Goal: Transaction & Acquisition: Purchase product/service

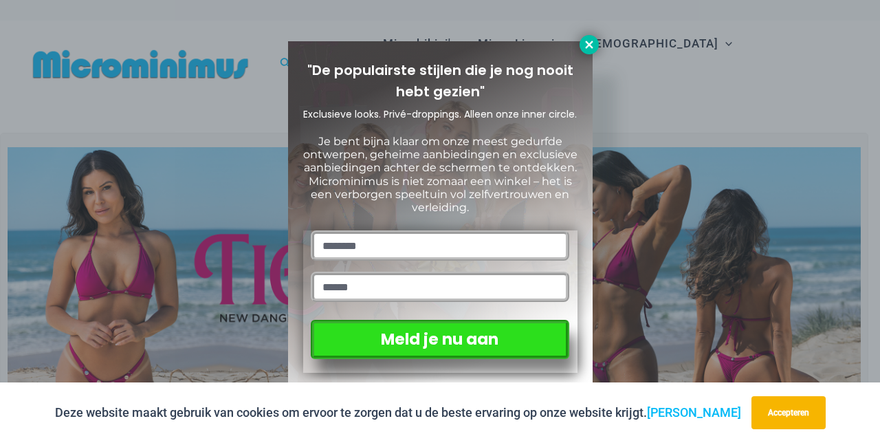
click at [586, 41] on icon at bounding box center [589, 45] width 8 height 8
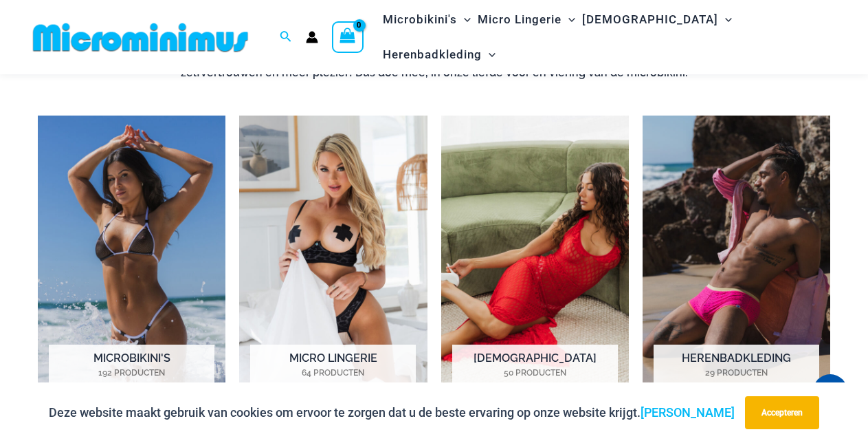
scroll to position [943, 0]
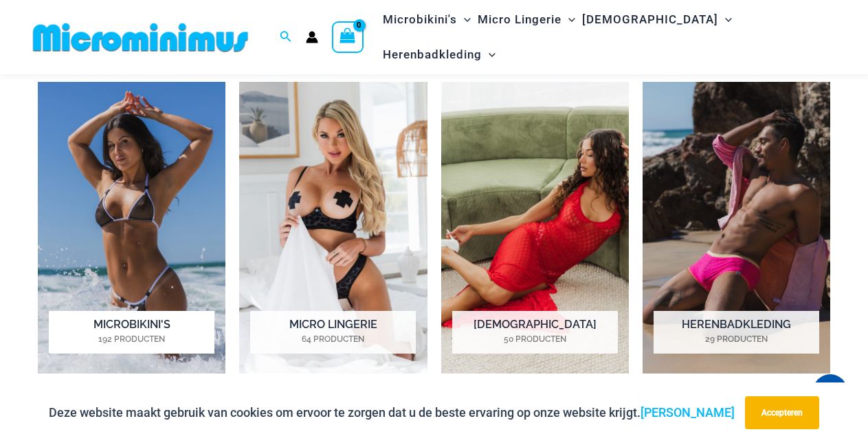
click at [118, 211] on img "Bezoek productcategorie Microbikini's" at bounding box center [132, 227] width 188 height 291
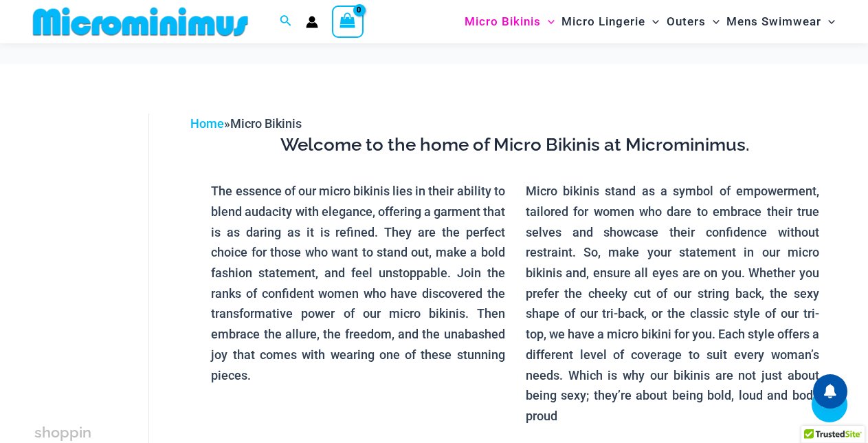
scroll to position [482, 0]
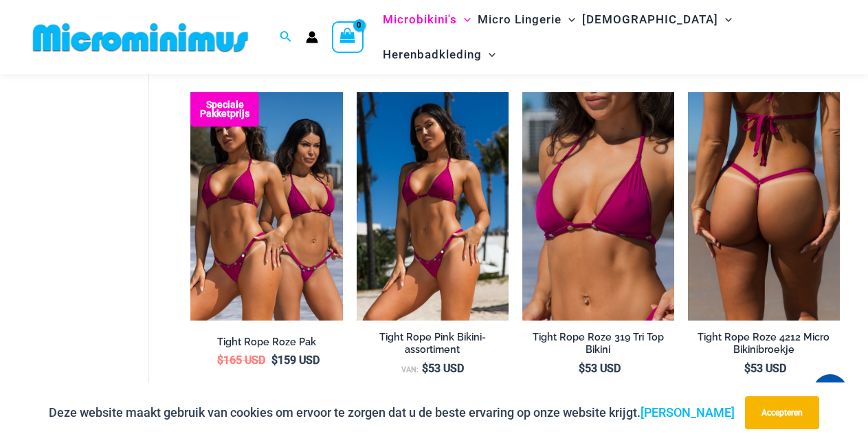
click at [753, 245] on img at bounding box center [764, 206] width 152 height 228
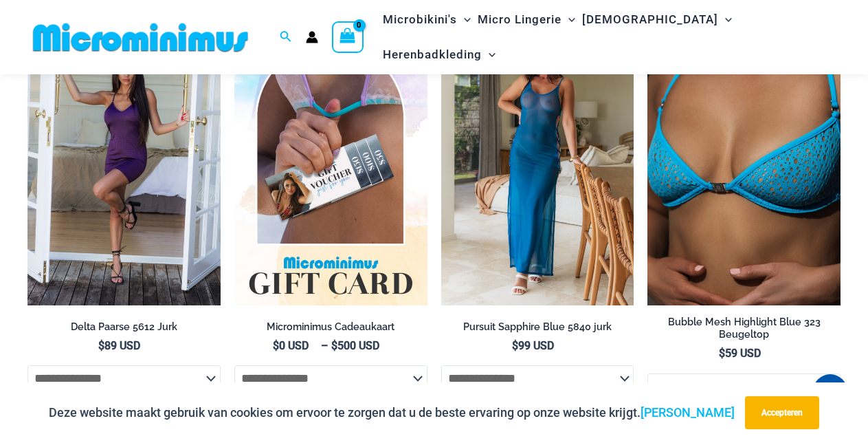
scroll to position [2531, 0]
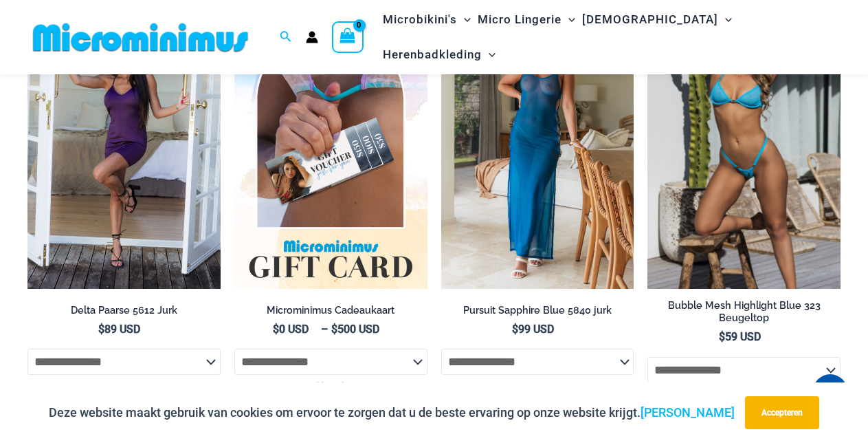
click at [740, 234] on img at bounding box center [743, 143] width 193 height 289
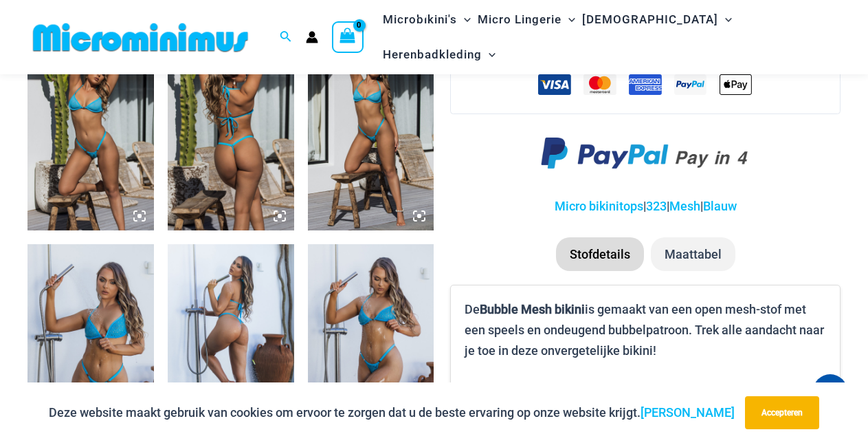
scroll to position [716, 0]
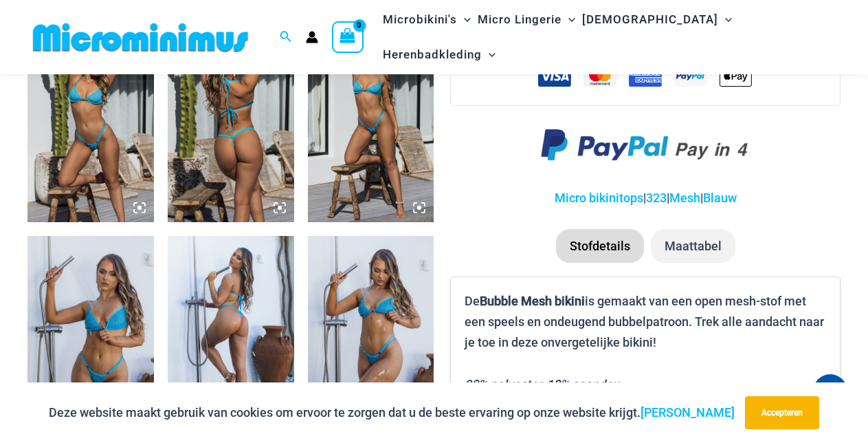
click at [93, 143] on img at bounding box center [90, 128] width 126 height 190
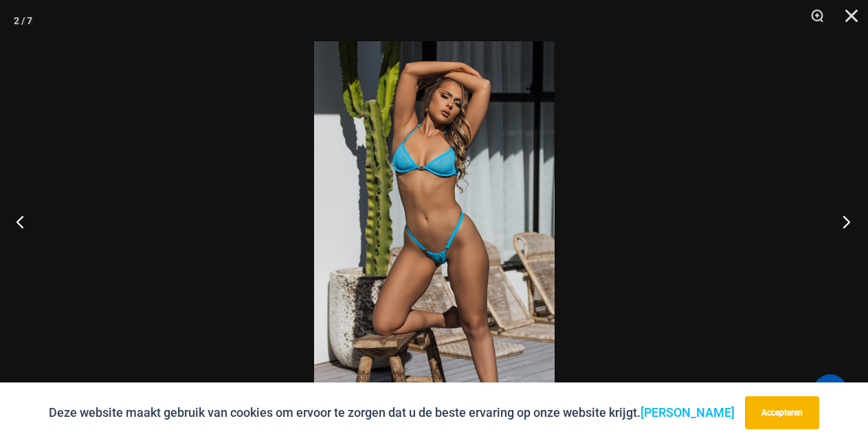
click at [849, 219] on button "Volgende" at bounding box center [843, 221] width 52 height 69
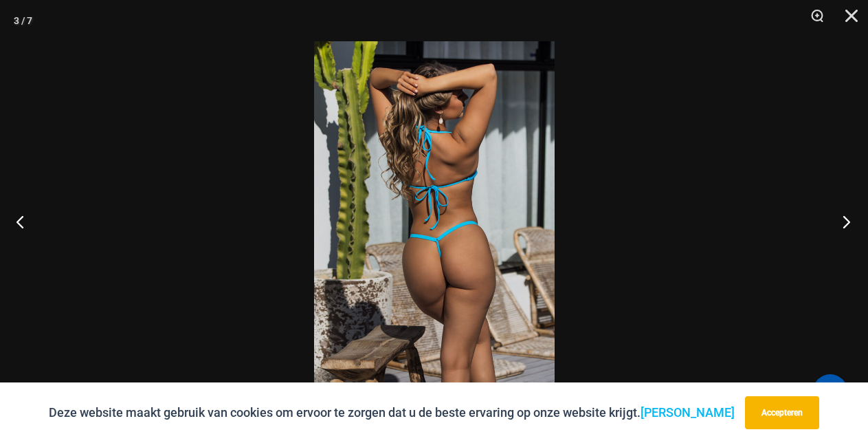
click at [849, 219] on button "Volgende" at bounding box center [843, 221] width 52 height 69
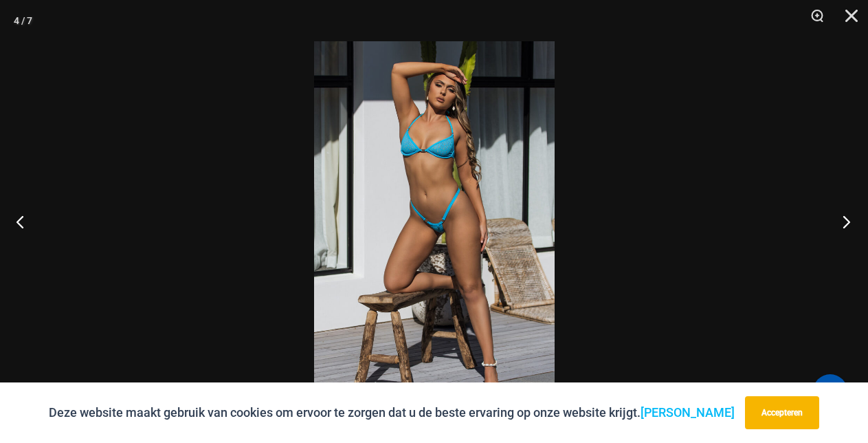
click at [849, 219] on button "Volgende" at bounding box center [843, 221] width 52 height 69
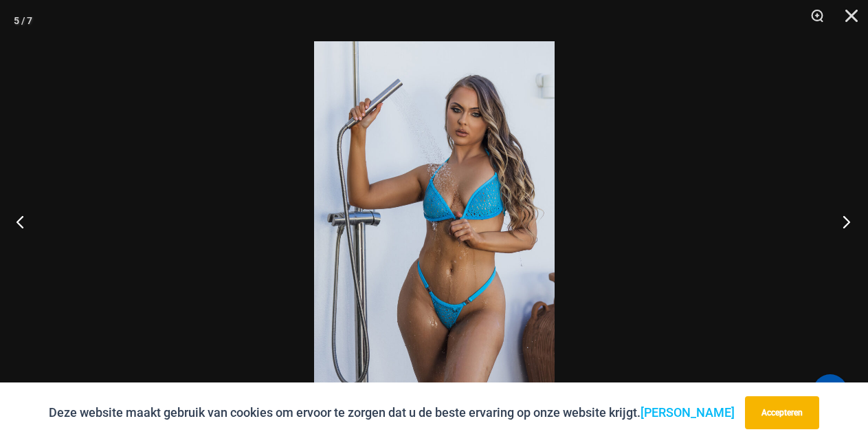
click at [849, 219] on button "Volgende" at bounding box center [843, 221] width 52 height 69
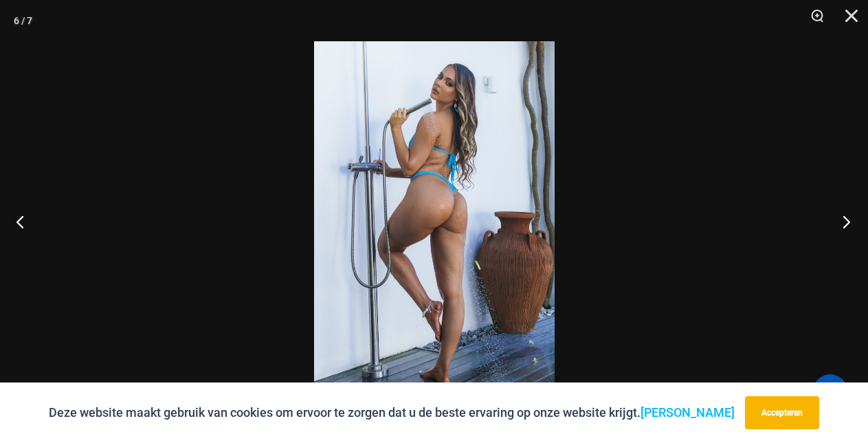
click at [849, 219] on button "Volgende" at bounding box center [843, 221] width 52 height 69
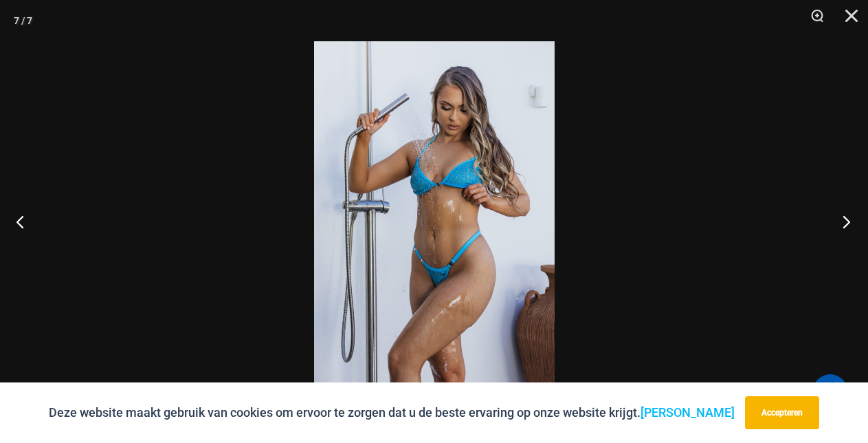
click at [849, 219] on button "Volgende" at bounding box center [843, 221] width 52 height 69
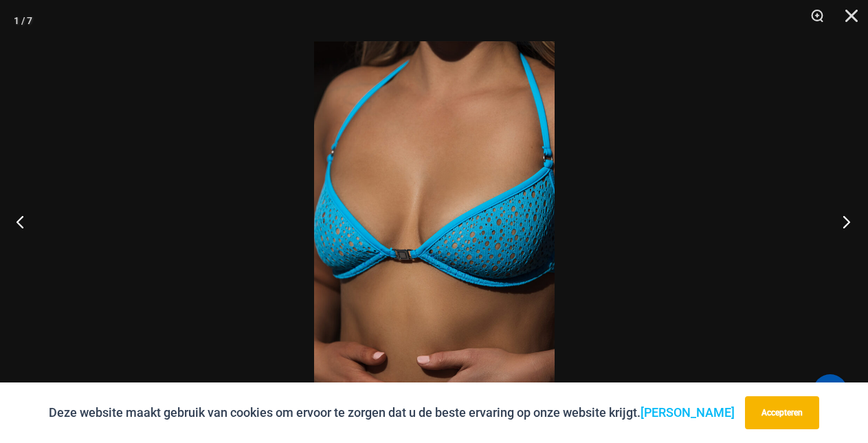
click at [849, 219] on button "Volgende" at bounding box center [843, 221] width 52 height 69
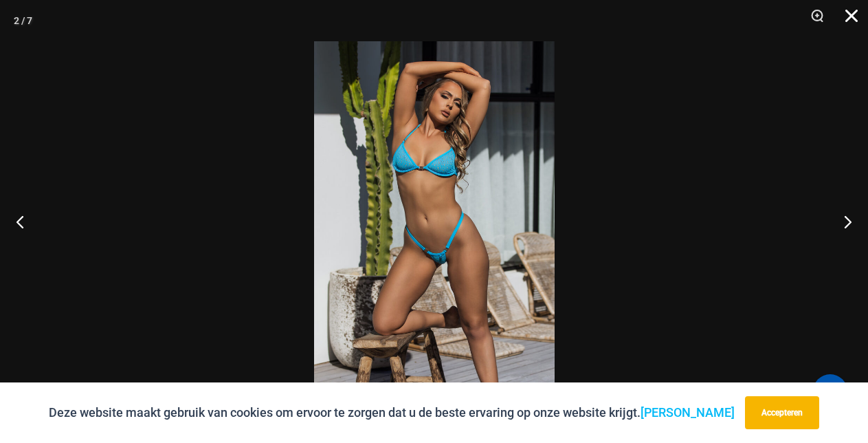
click at [853, 16] on button "Dichtbij" at bounding box center [847, 20] width 34 height 41
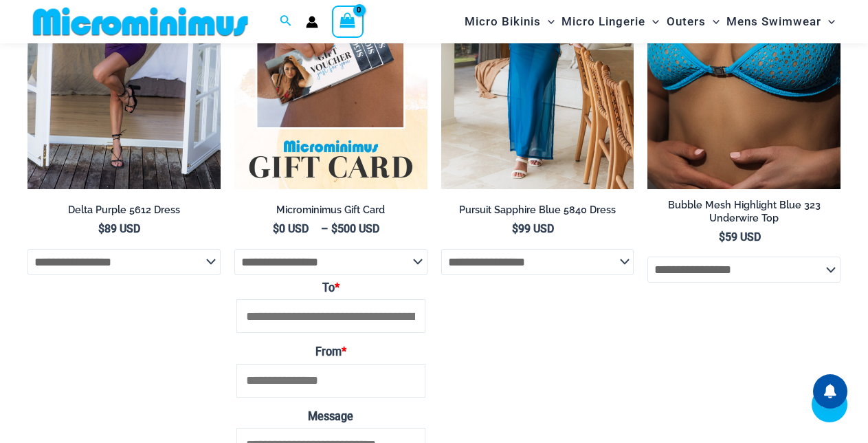
scroll to position [2534, 0]
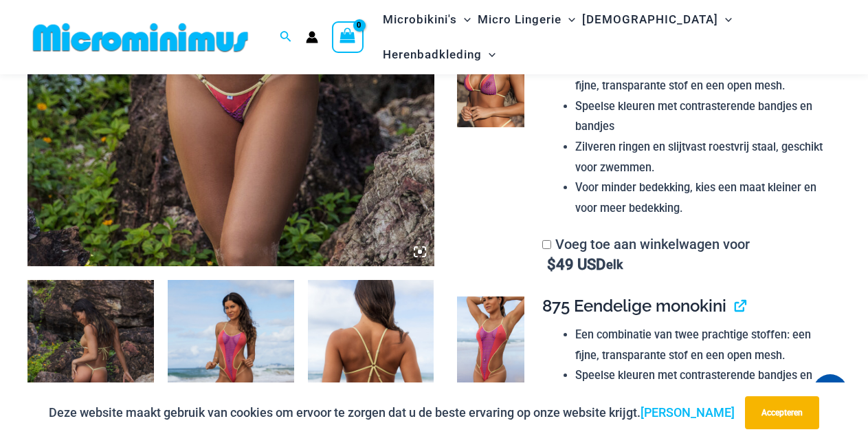
scroll to position [587, 0]
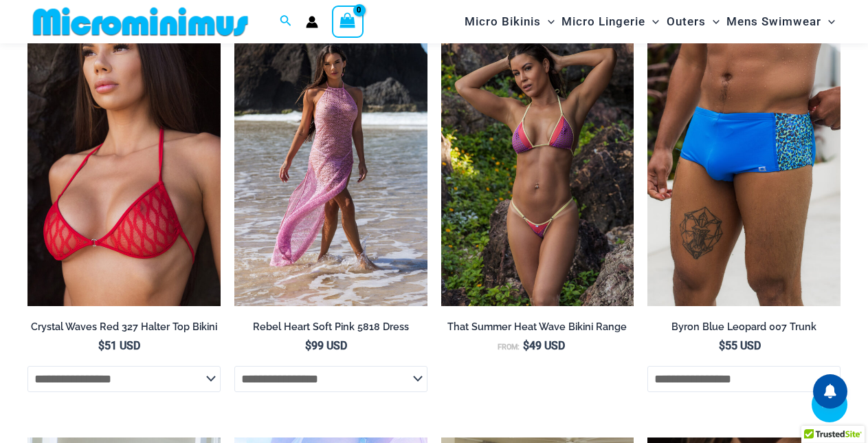
scroll to position [3158, 0]
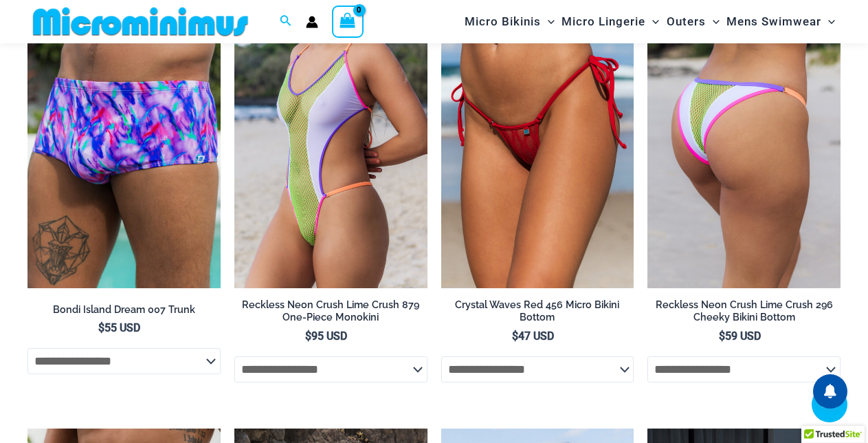
click at [729, 324] on h2 "Reckless Neon Crush Lime Crush 296 Cheeky Bikini Bottom" at bounding box center [743, 310] width 193 height 25
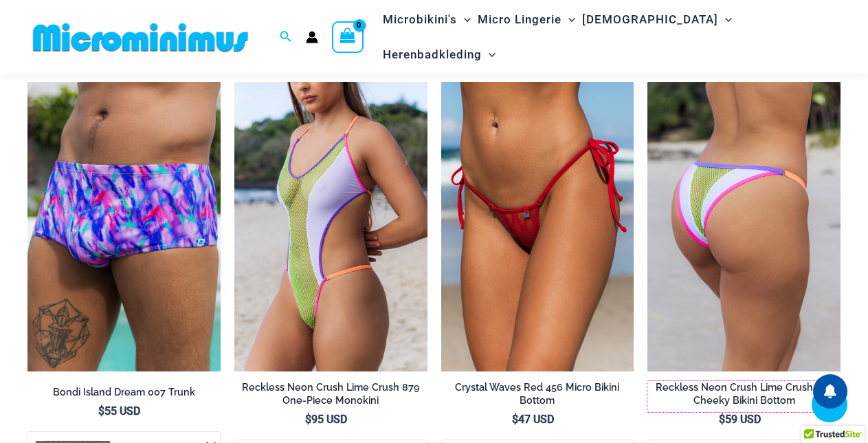
scroll to position [3241, 0]
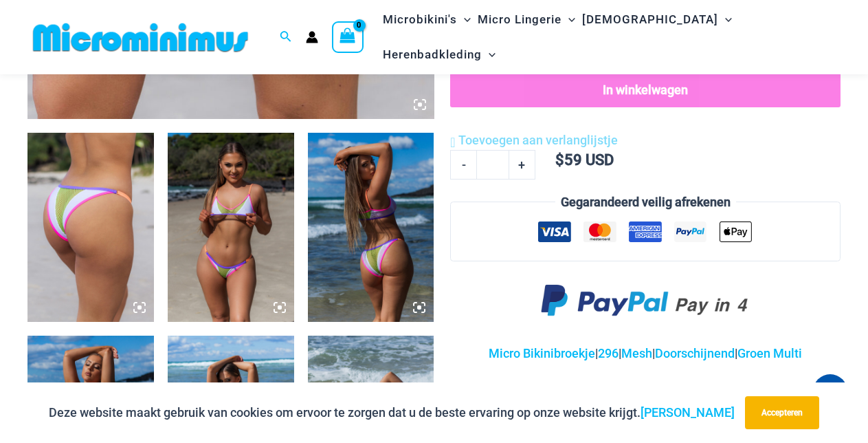
scroll to position [707, 0]
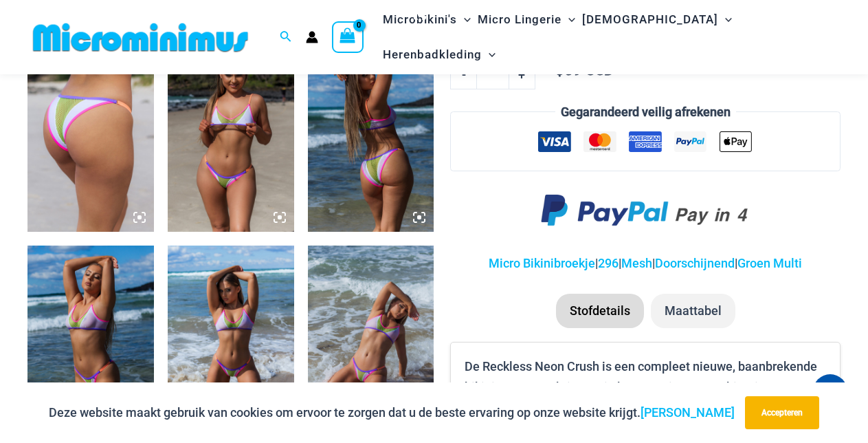
click at [222, 159] on img at bounding box center [231, 138] width 126 height 190
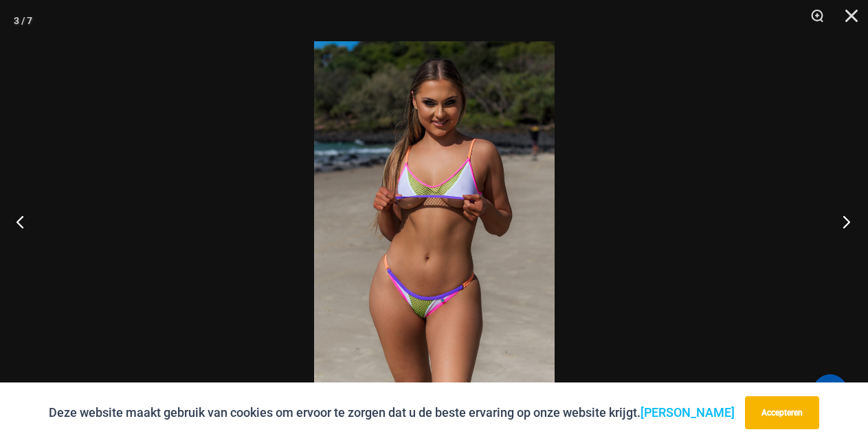
click at [845, 223] on button "Volgende" at bounding box center [843, 221] width 52 height 69
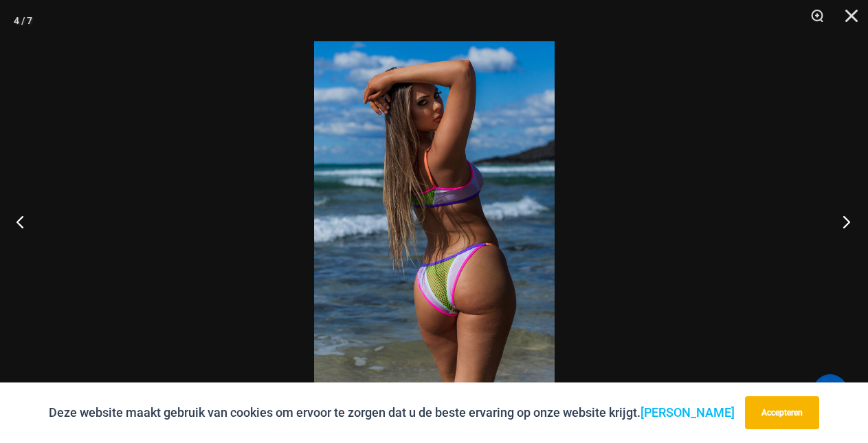
click at [845, 223] on button "Volgende" at bounding box center [843, 221] width 52 height 69
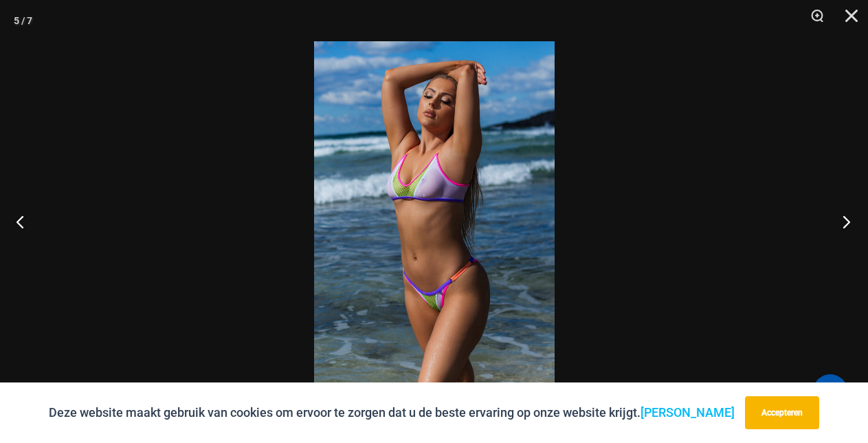
click at [845, 223] on button "Volgende" at bounding box center [843, 221] width 52 height 69
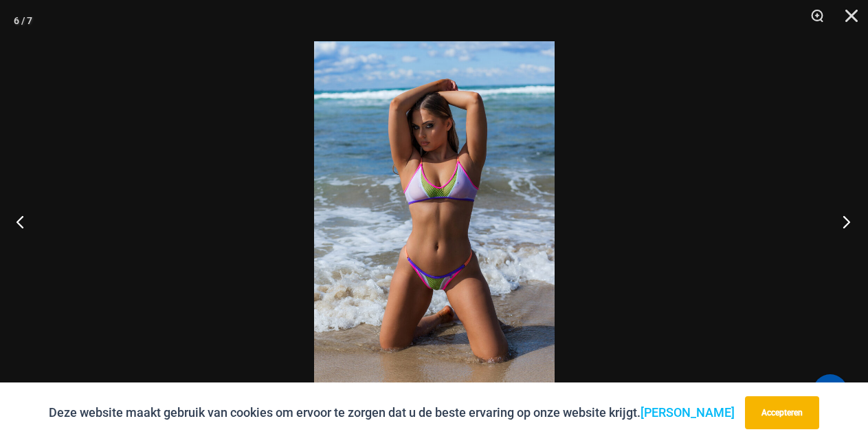
click at [845, 223] on button "Volgende" at bounding box center [843, 221] width 52 height 69
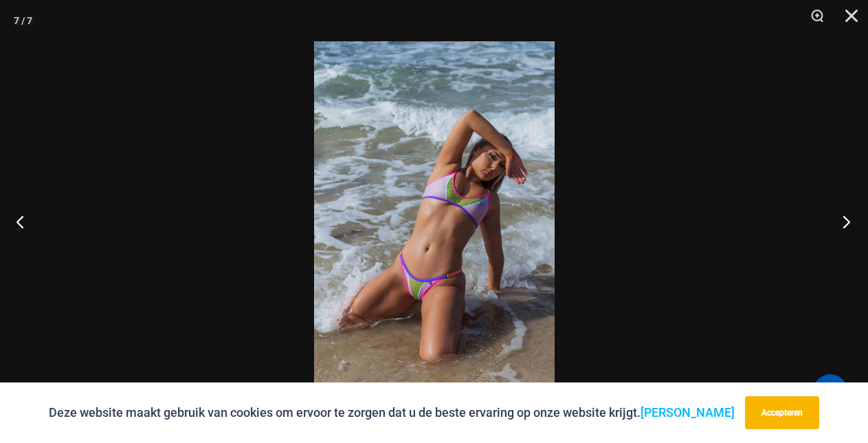
click at [845, 223] on button "Volgende" at bounding box center [843, 221] width 52 height 69
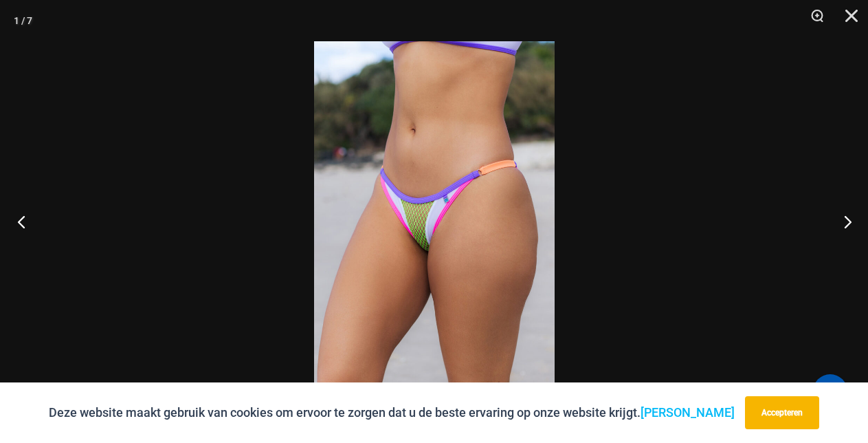
click at [22, 223] on button "Vorig" at bounding box center [26, 221] width 52 height 69
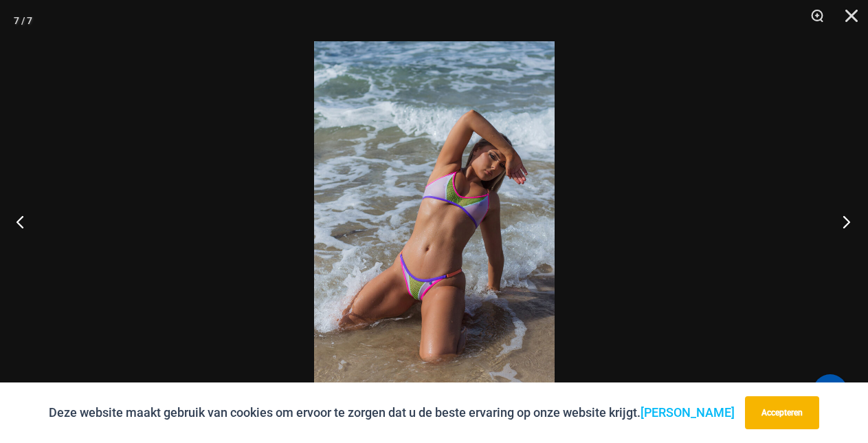
click at [847, 220] on button "Volgende" at bounding box center [843, 221] width 52 height 69
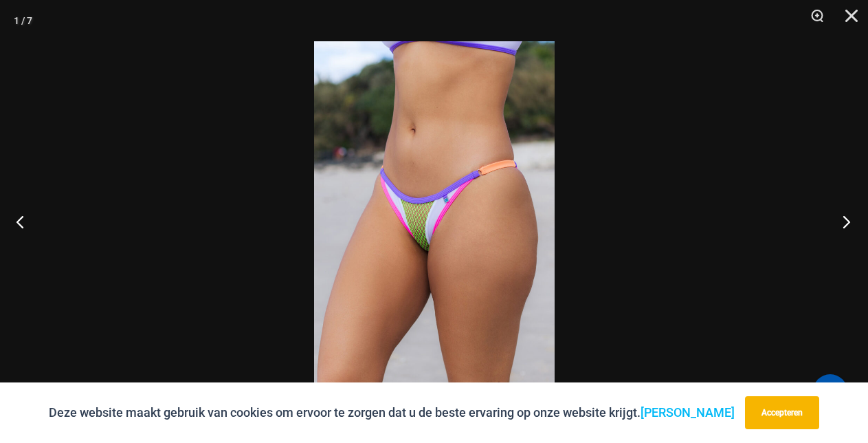
click at [847, 220] on button "Volgende" at bounding box center [843, 221] width 52 height 69
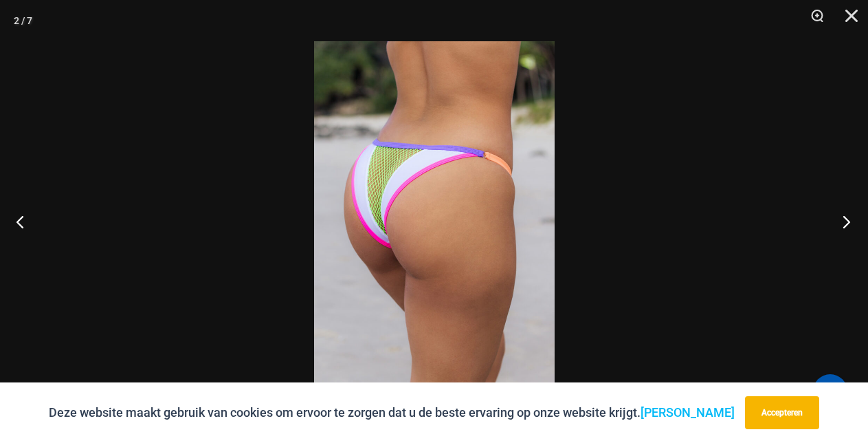
click at [847, 220] on button "Volgende" at bounding box center [843, 221] width 52 height 69
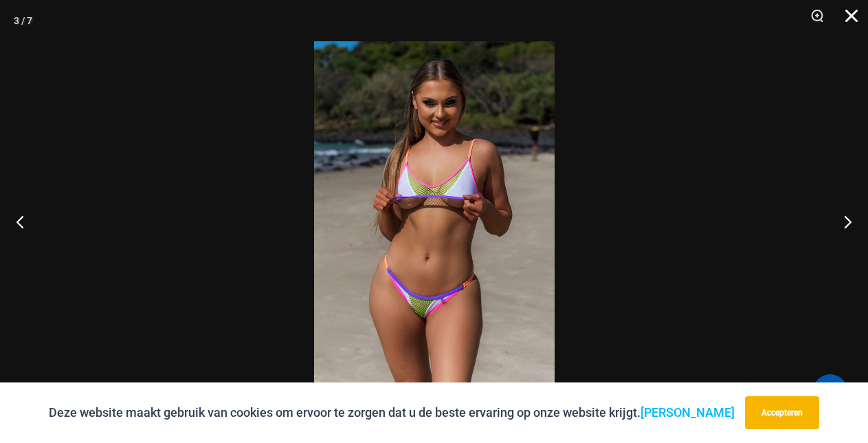
click at [847, 22] on button "Dichtbij" at bounding box center [847, 20] width 34 height 41
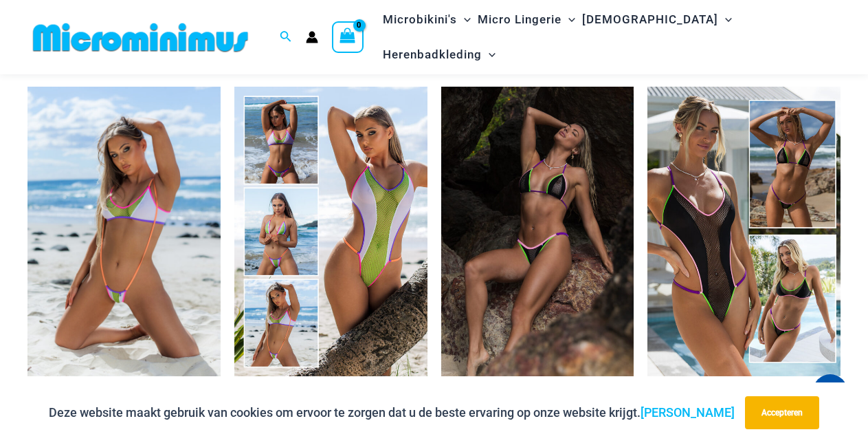
scroll to position [1296, 0]
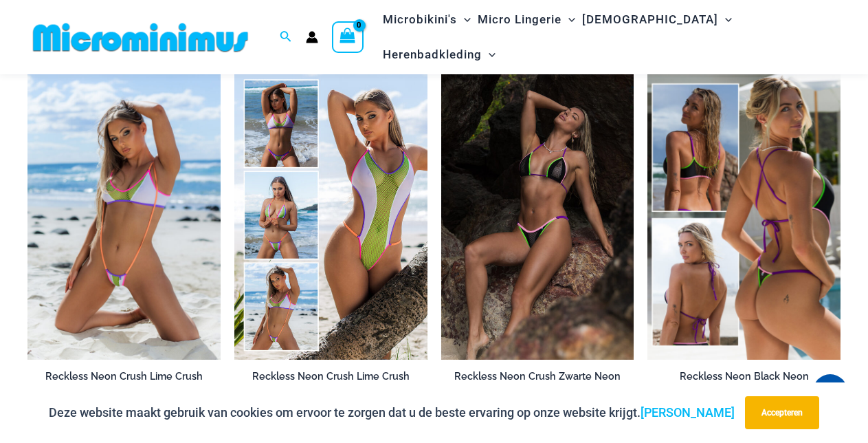
click at [784, 239] on img at bounding box center [743, 214] width 193 height 289
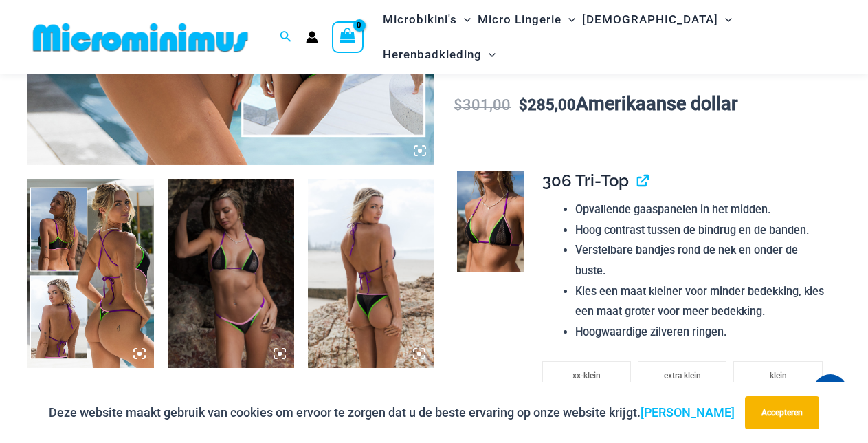
scroll to position [580, 0]
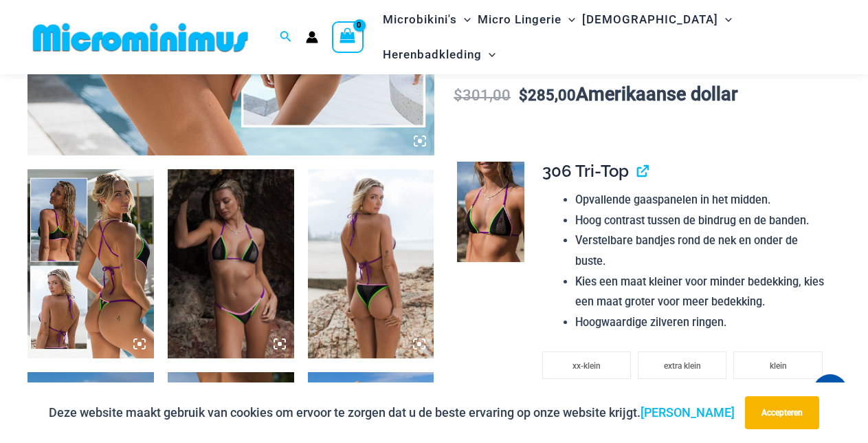
click at [216, 250] on img at bounding box center [231, 264] width 126 height 190
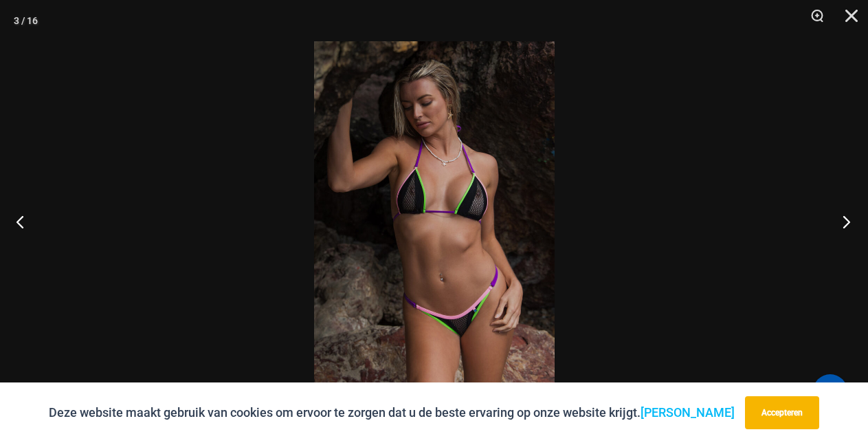
click at [848, 221] on button "Volgende" at bounding box center [843, 221] width 52 height 69
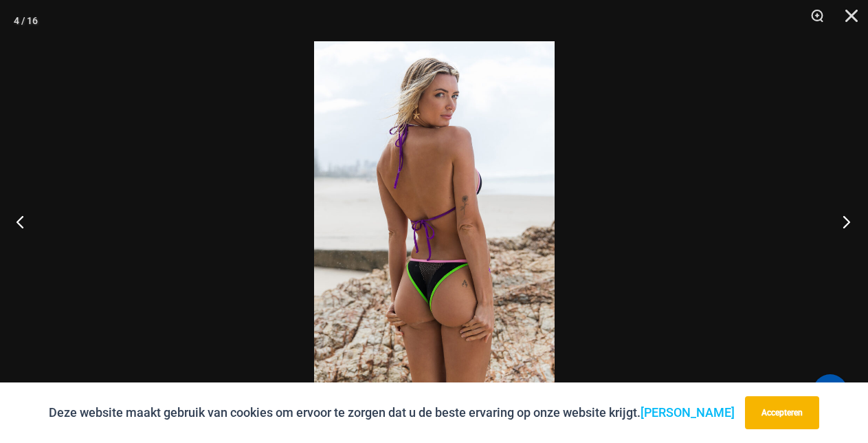
click at [848, 221] on button "Volgende" at bounding box center [843, 221] width 52 height 69
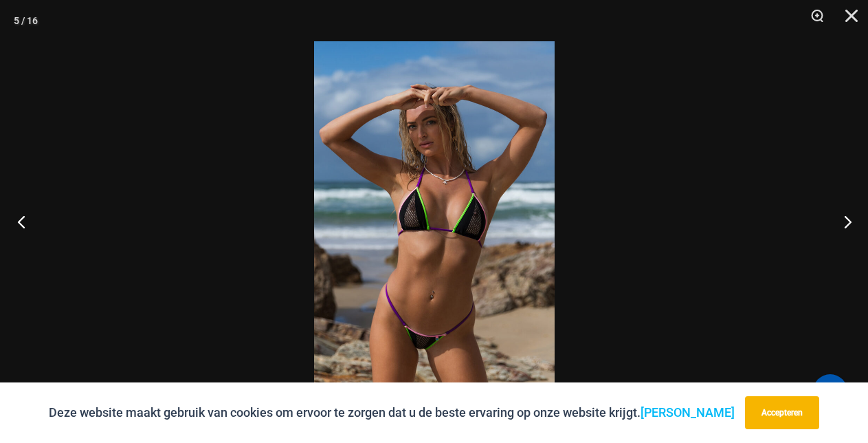
click at [13, 219] on button "Vorig" at bounding box center [26, 221] width 52 height 69
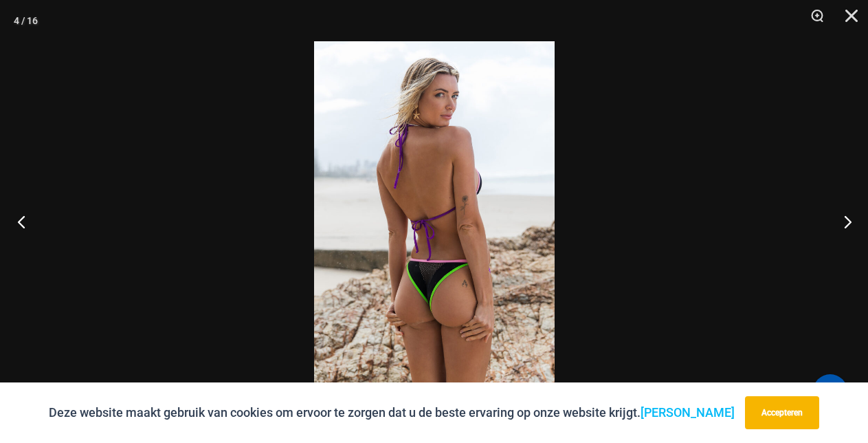
click at [19, 219] on button "Vorig" at bounding box center [26, 221] width 52 height 69
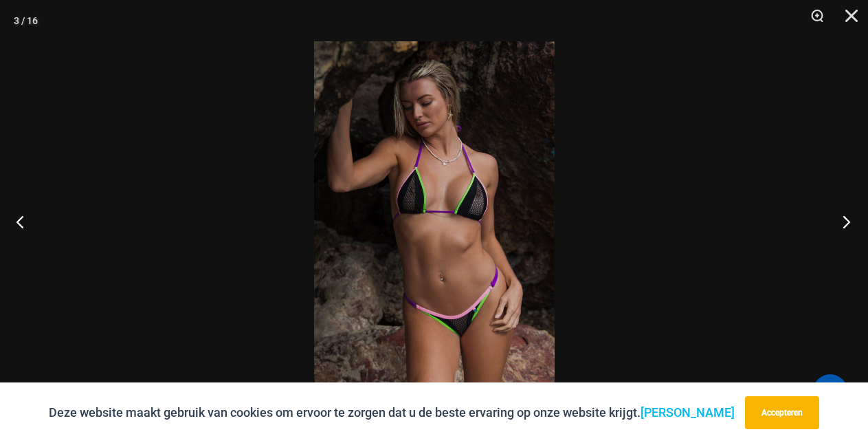
click at [843, 223] on button "Volgende" at bounding box center [843, 221] width 52 height 69
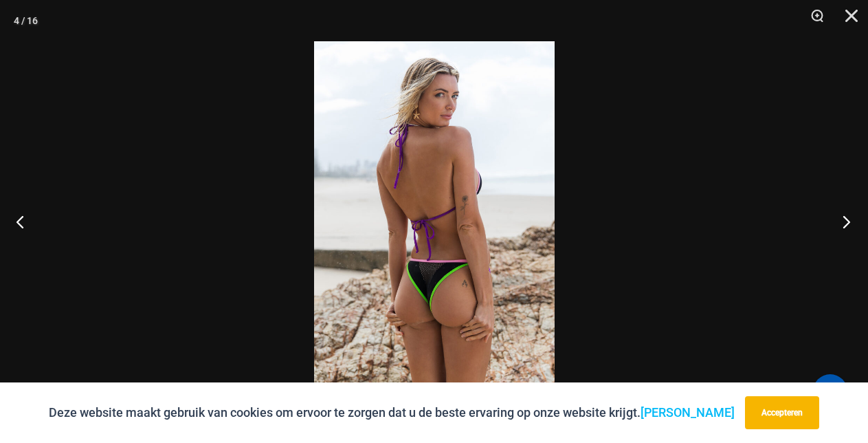
click at [843, 223] on button "Volgende" at bounding box center [843, 221] width 52 height 69
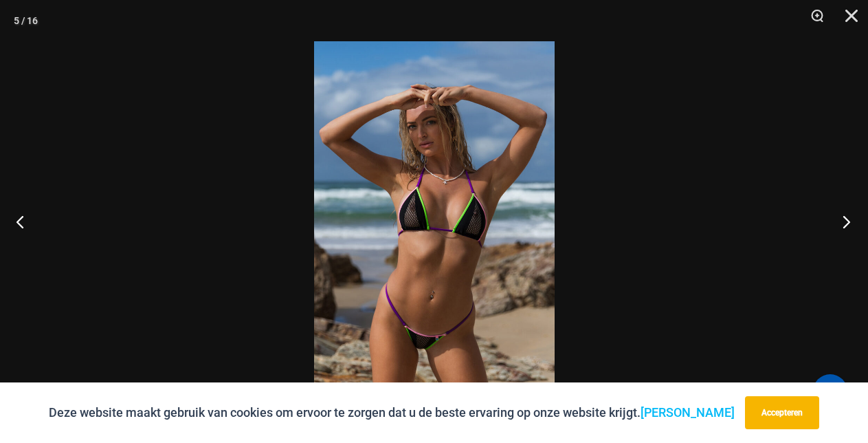
click at [843, 223] on button "Volgende" at bounding box center [843, 221] width 52 height 69
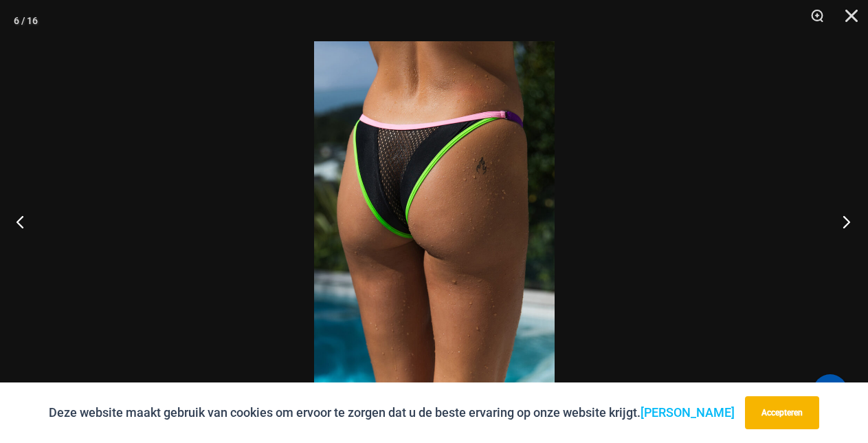
click at [843, 223] on button "Volgende" at bounding box center [843, 221] width 52 height 69
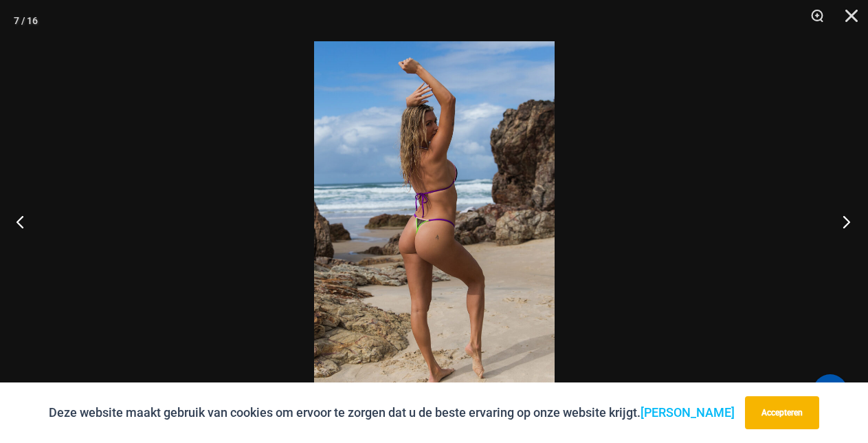
click at [843, 223] on button "Volgende" at bounding box center [843, 221] width 52 height 69
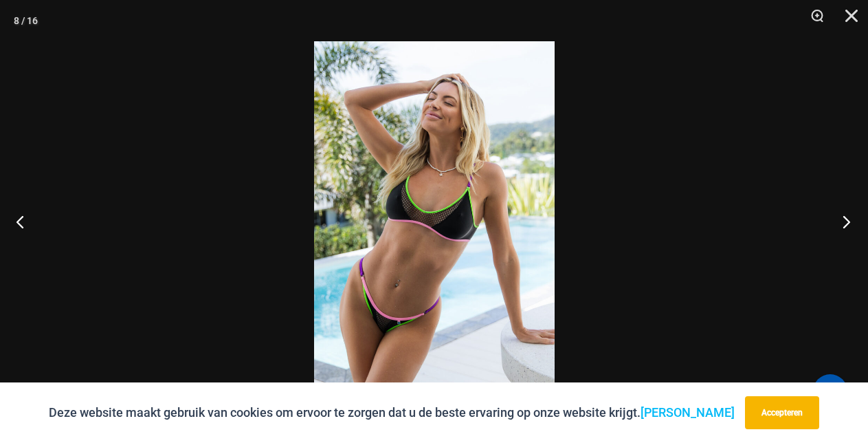
click at [843, 223] on button "Volgende" at bounding box center [843, 221] width 52 height 69
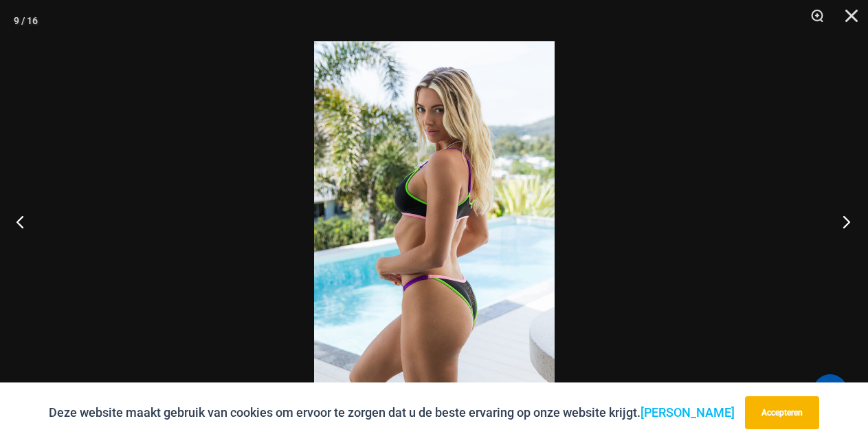
click at [844, 223] on button "Volgende" at bounding box center [843, 221] width 52 height 69
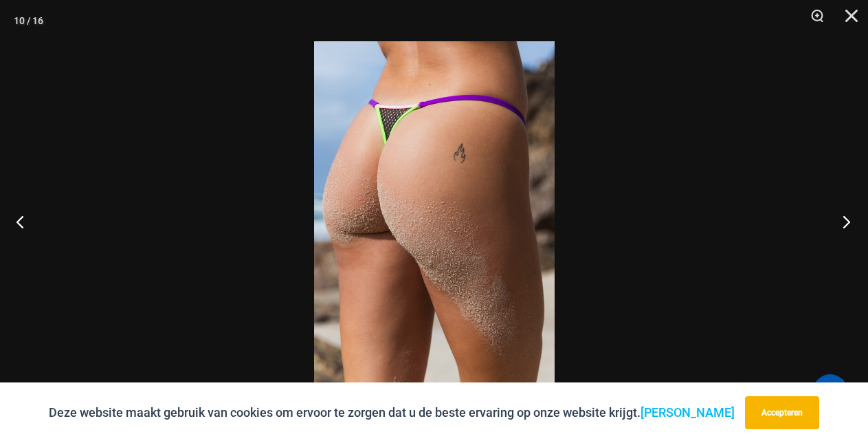
click at [844, 223] on button "Volgende" at bounding box center [843, 221] width 52 height 69
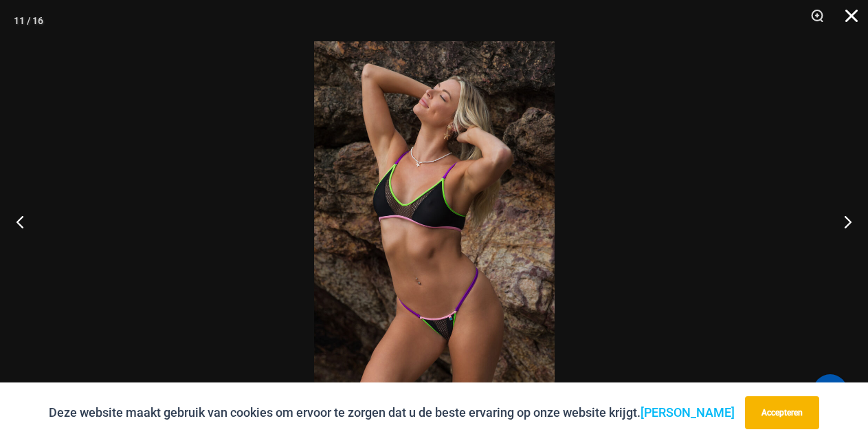
click at [854, 20] on button "Dichtbij" at bounding box center [847, 20] width 34 height 41
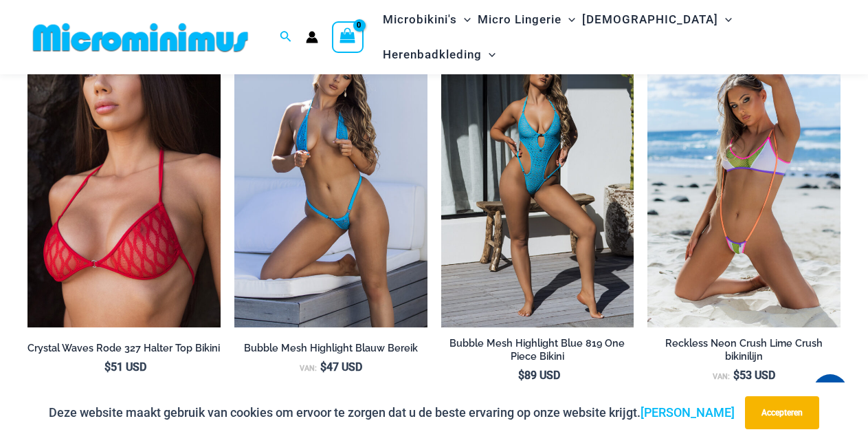
scroll to position [3933, 0]
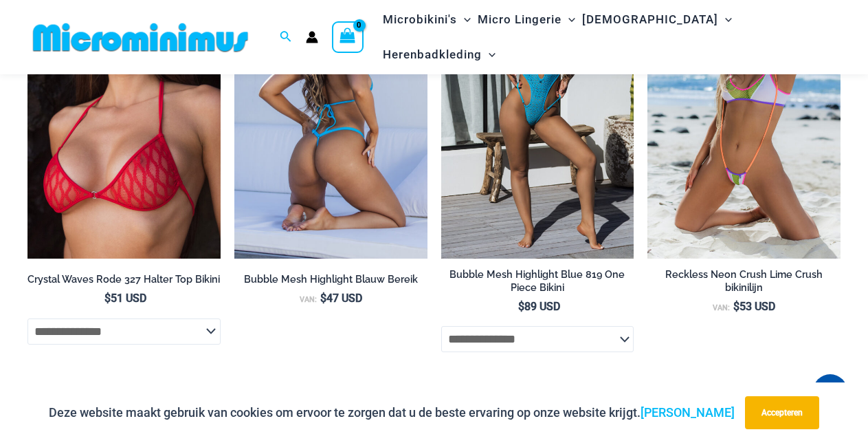
click at [322, 255] on img at bounding box center [330, 112] width 193 height 289
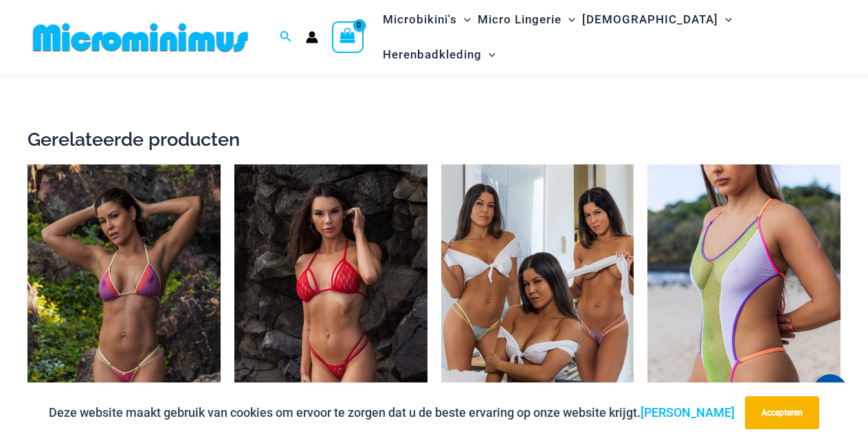
scroll to position [2697, 0]
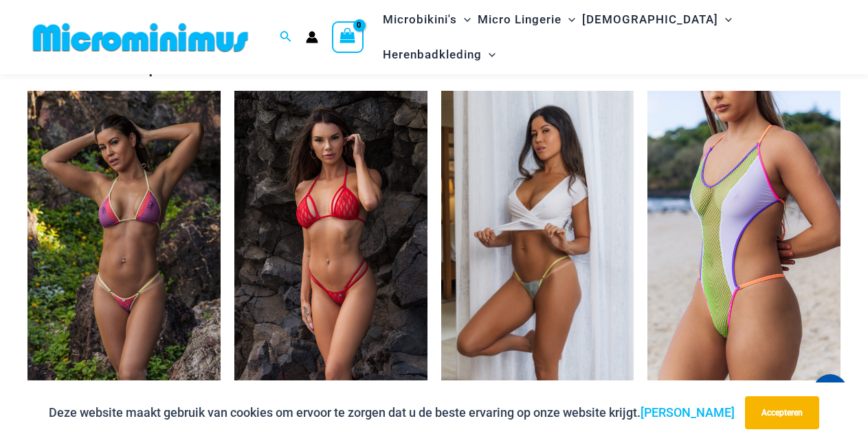
click at [513, 292] on img at bounding box center [537, 235] width 193 height 289
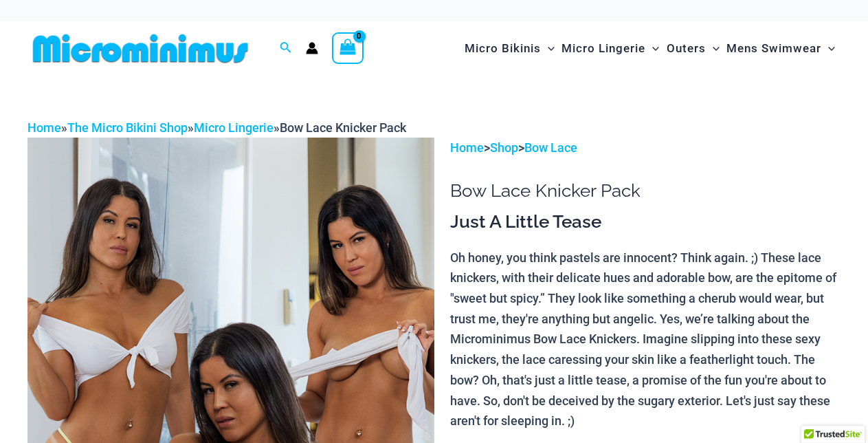
scroll to position [194, 0]
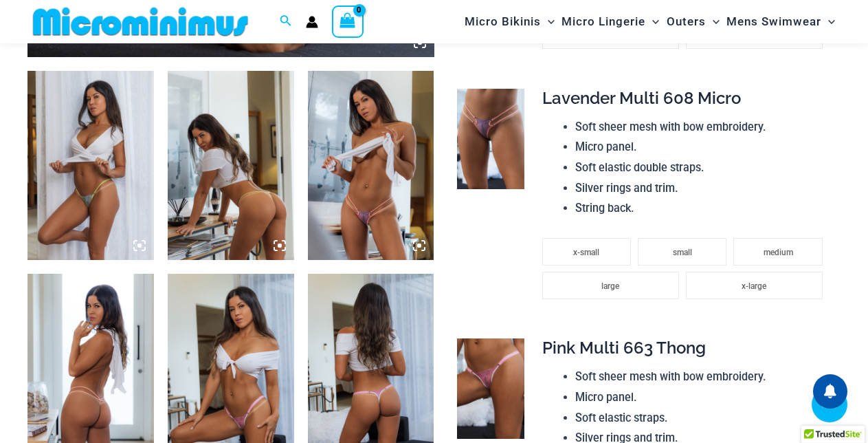
click at [276, 245] on icon at bounding box center [280, 245] width 12 height 12
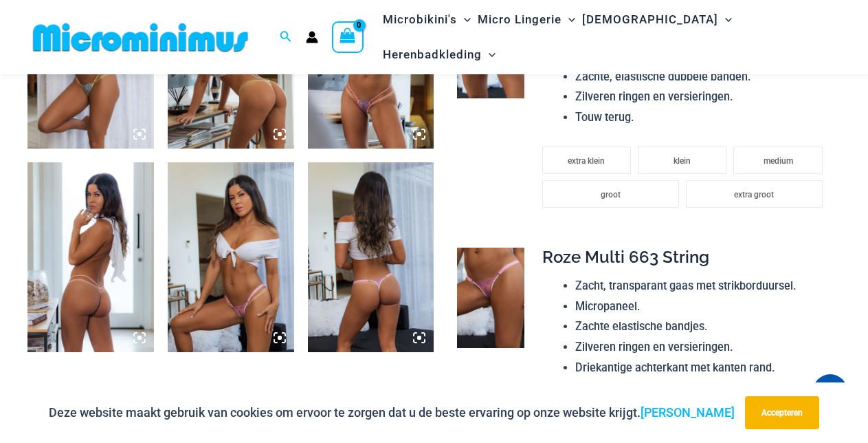
scroll to position [731, 0]
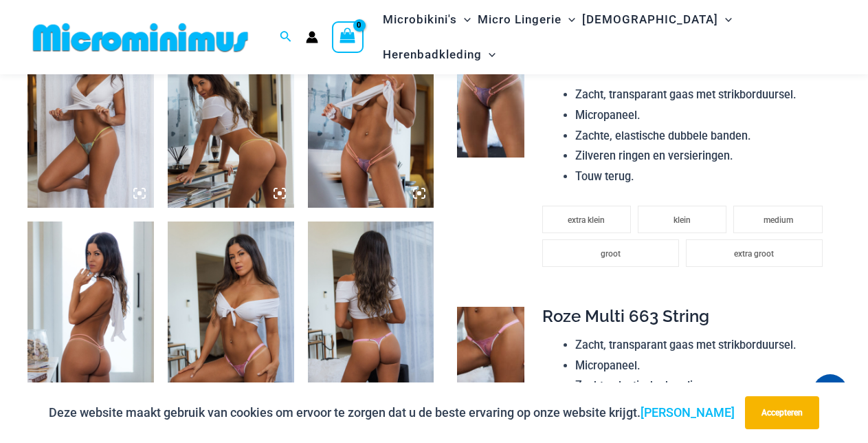
click at [234, 107] on img at bounding box center [231, 114] width 126 height 190
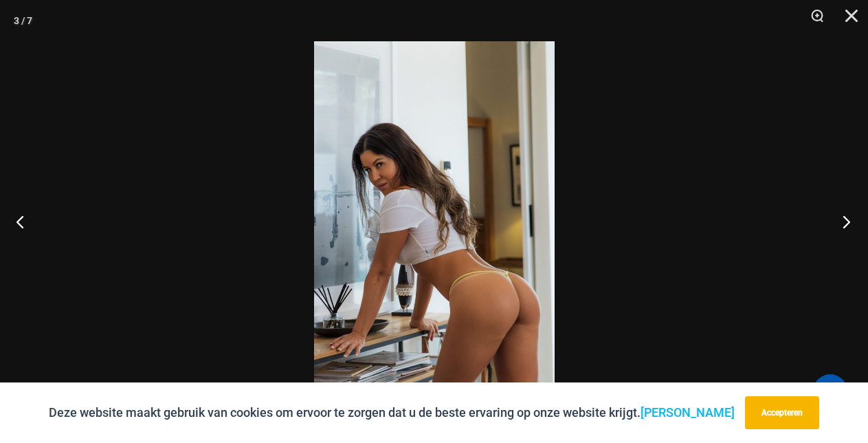
click at [847, 222] on button "Volgende" at bounding box center [843, 221] width 52 height 69
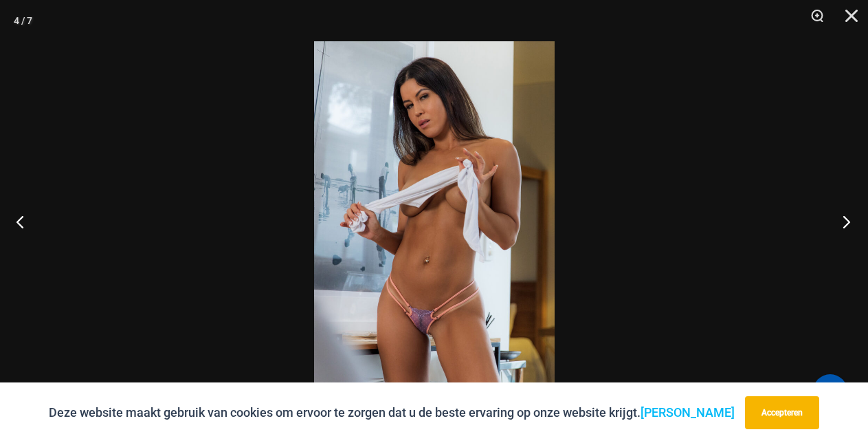
click at [850, 223] on button "Volgende" at bounding box center [843, 221] width 52 height 69
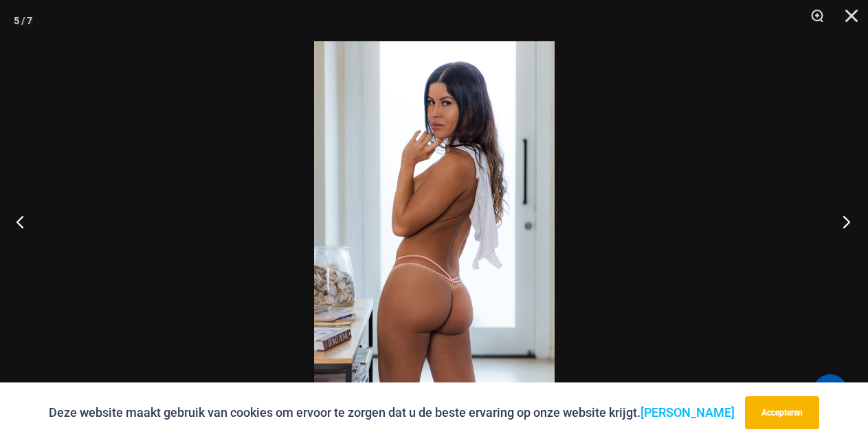
click at [850, 223] on button "Volgende" at bounding box center [843, 221] width 52 height 69
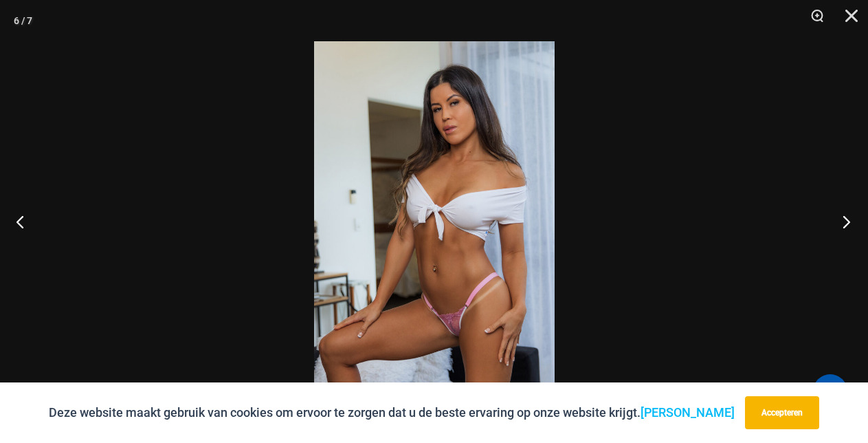
click at [849, 223] on button "Volgende" at bounding box center [843, 221] width 52 height 69
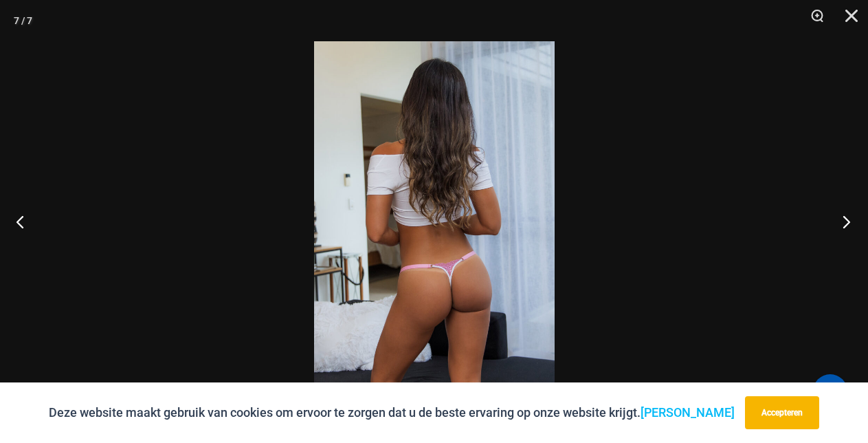
click at [849, 223] on button "Volgende" at bounding box center [843, 221] width 52 height 69
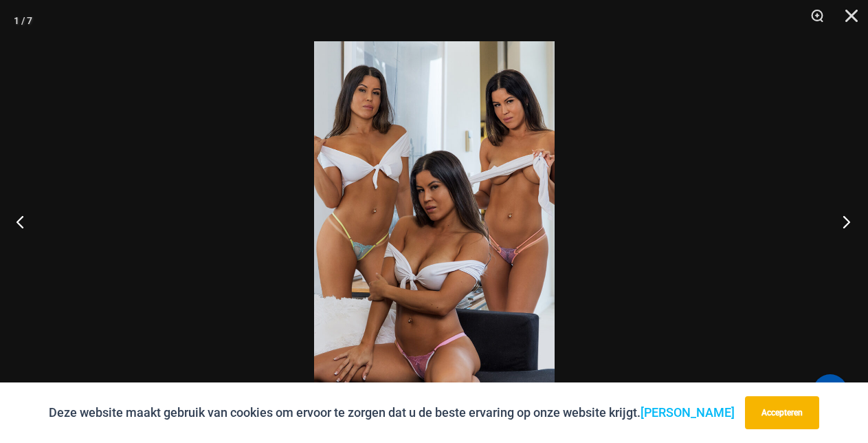
click at [849, 223] on button "Volgende" at bounding box center [843, 221] width 52 height 69
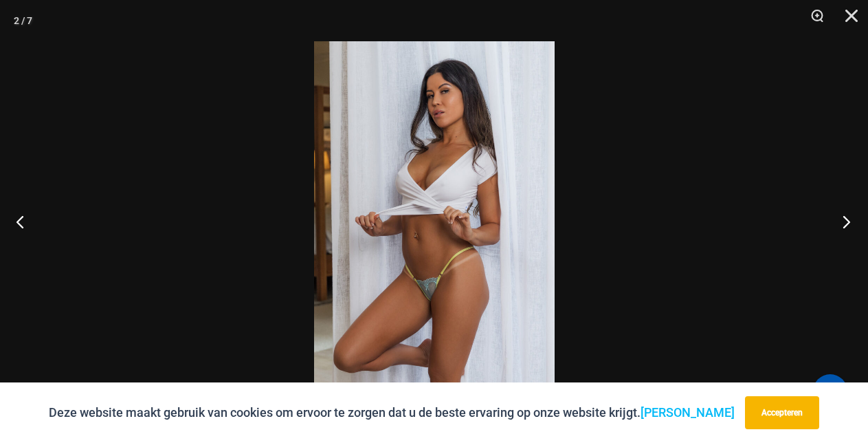
click at [849, 223] on button "Volgende" at bounding box center [843, 221] width 52 height 69
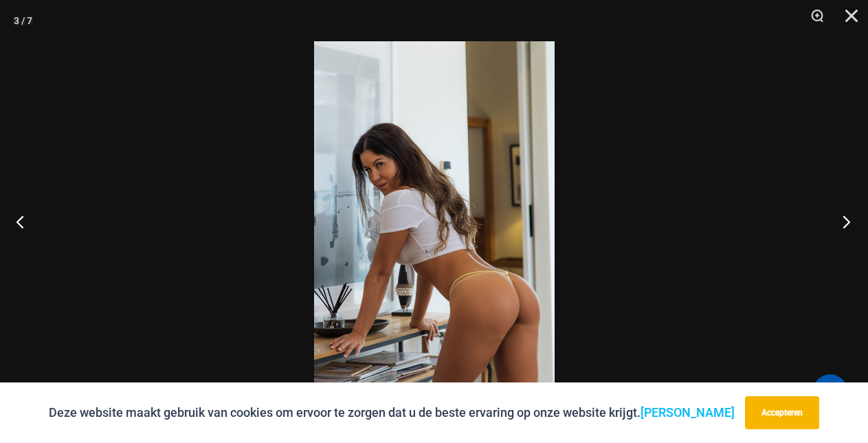
click at [849, 222] on button "Volgende" at bounding box center [843, 221] width 52 height 69
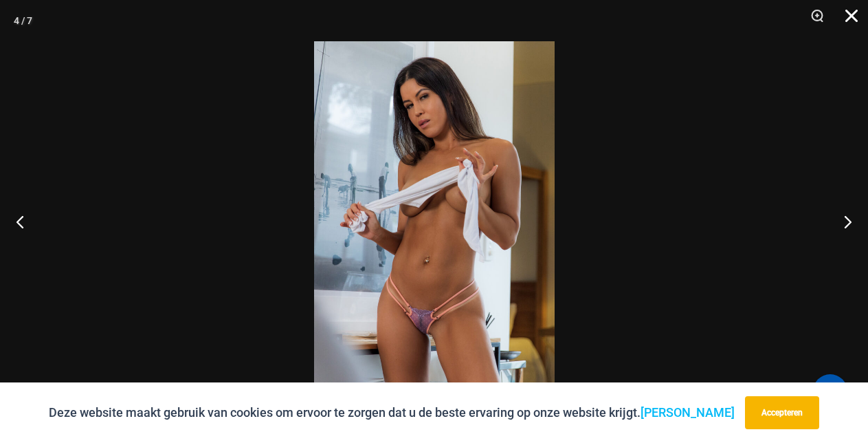
click at [850, 26] on button "Dichtbij" at bounding box center [847, 20] width 34 height 41
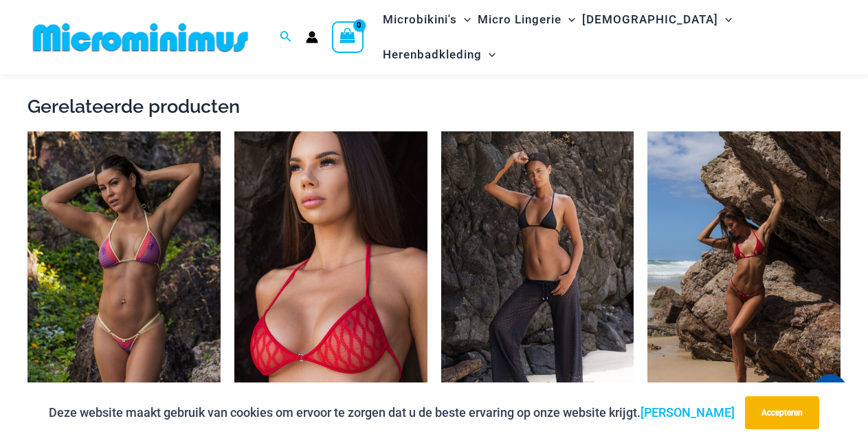
scroll to position [1918, 0]
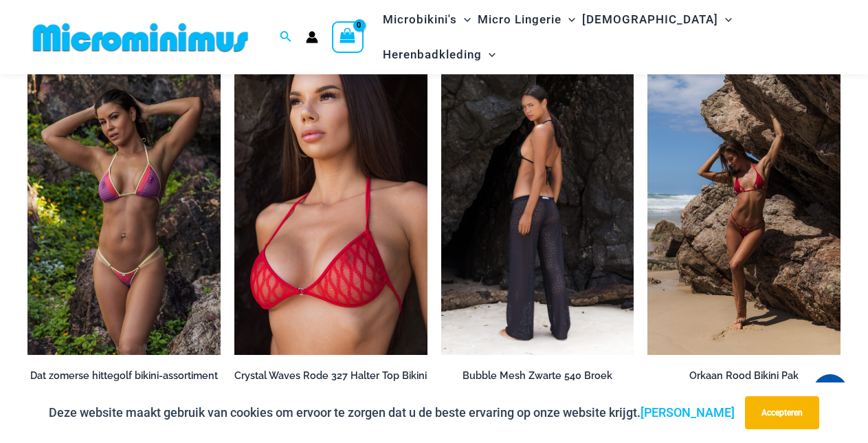
click at [532, 223] on img at bounding box center [537, 209] width 193 height 289
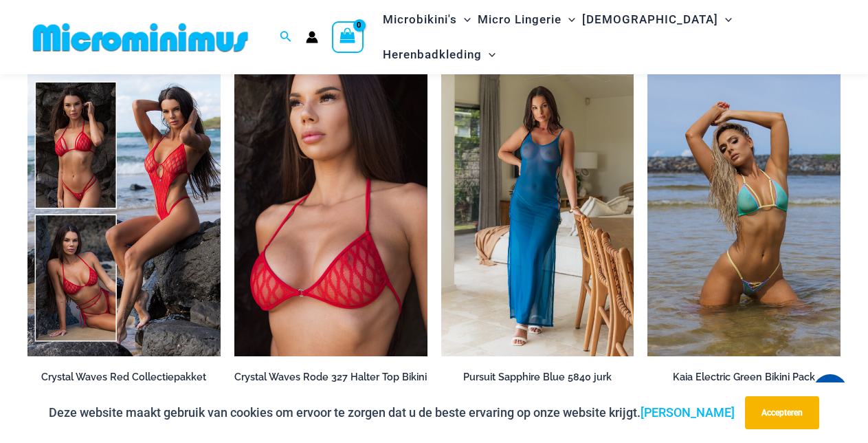
scroll to position [3263, 0]
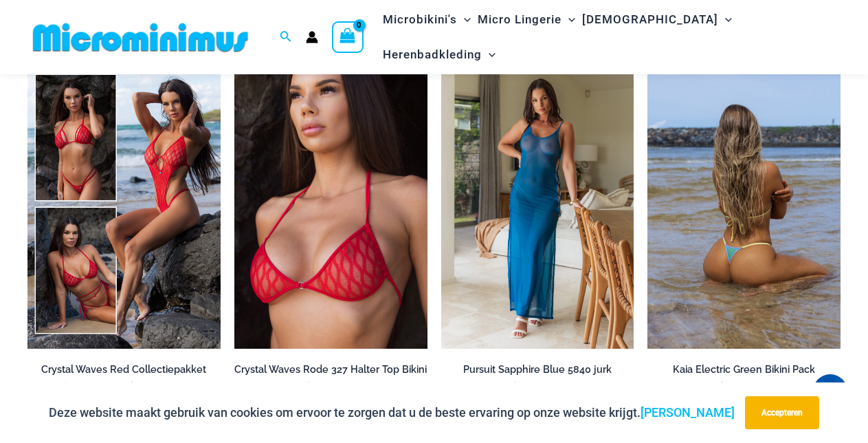
click at [751, 263] on img at bounding box center [743, 203] width 193 height 289
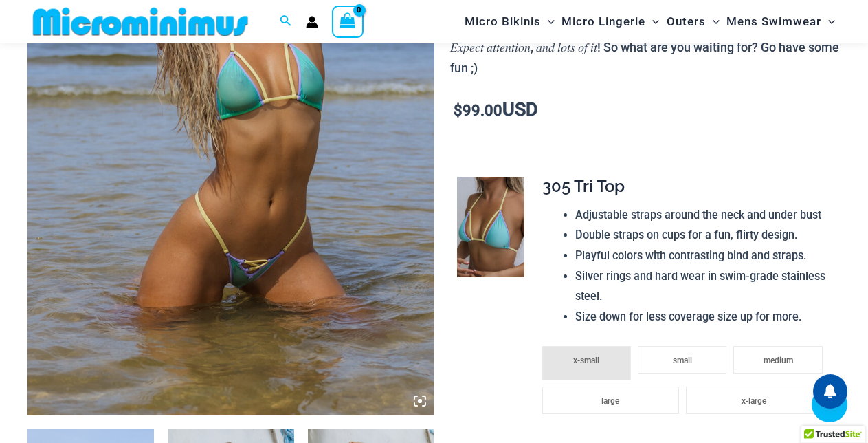
scroll to position [606, 0]
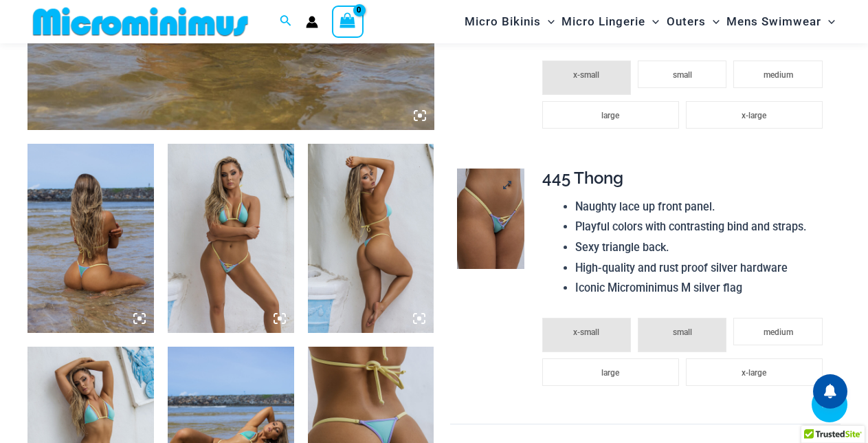
click at [496, 225] on td at bounding box center [489, 290] width 78 height 266
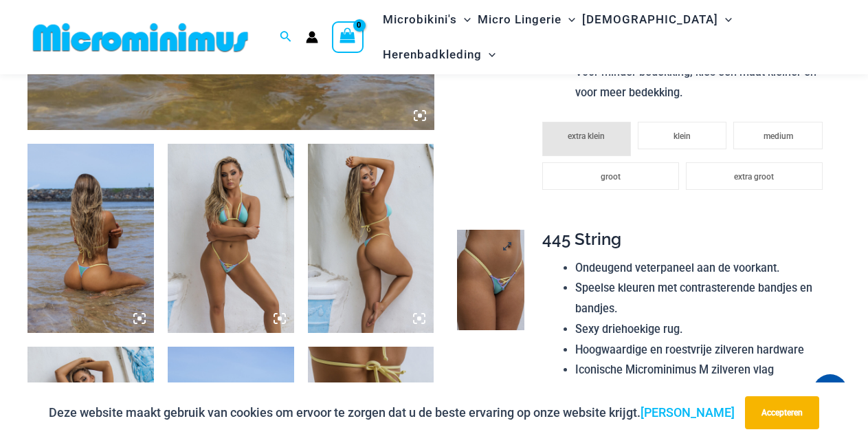
click at [490, 280] on img at bounding box center [490, 280] width 67 height 100
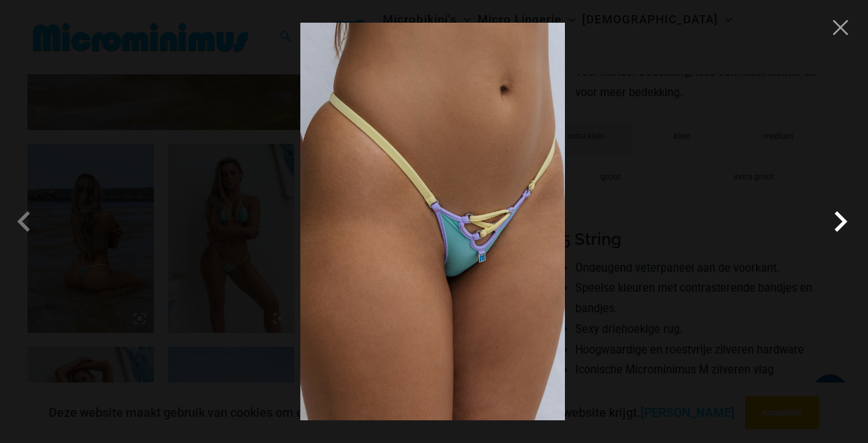
click at [844, 219] on span at bounding box center [840, 221] width 41 height 41
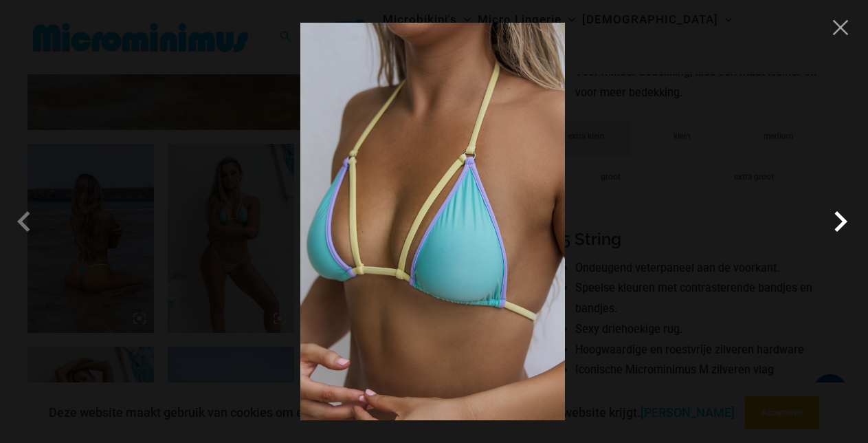
click at [844, 219] on span at bounding box center [840, 221] width 41 height 41
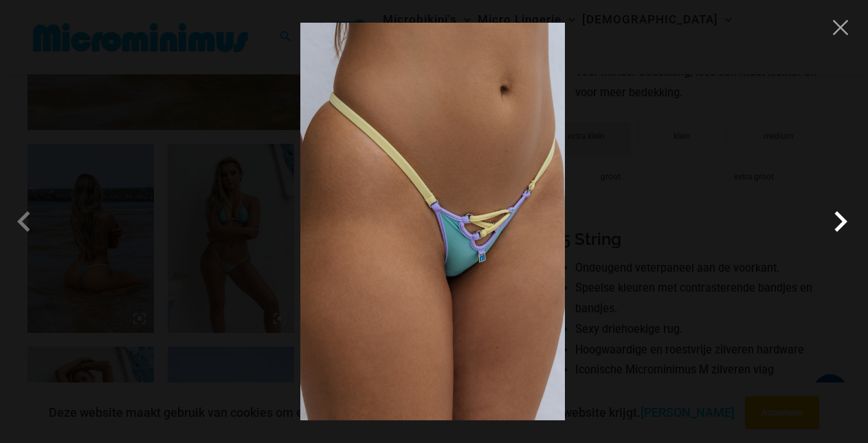
click at [843, 219] on span at bounding box center [840, 221] width 41 height 41
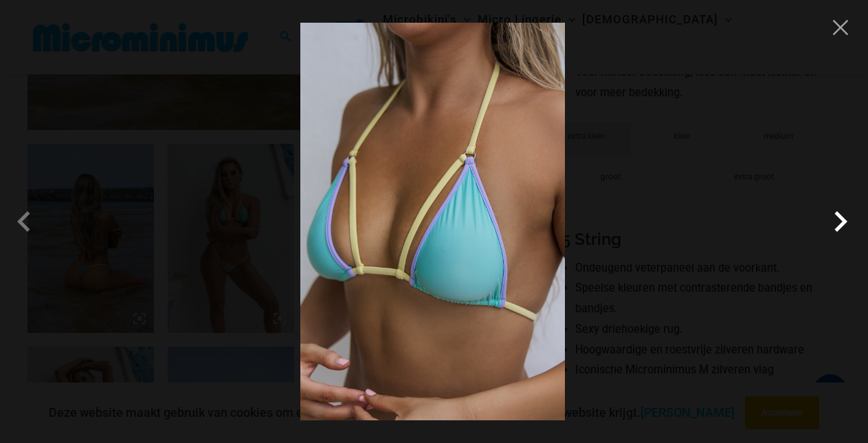
click at [843, 219] on span at bounding box center [840, 221] width 41 height 41
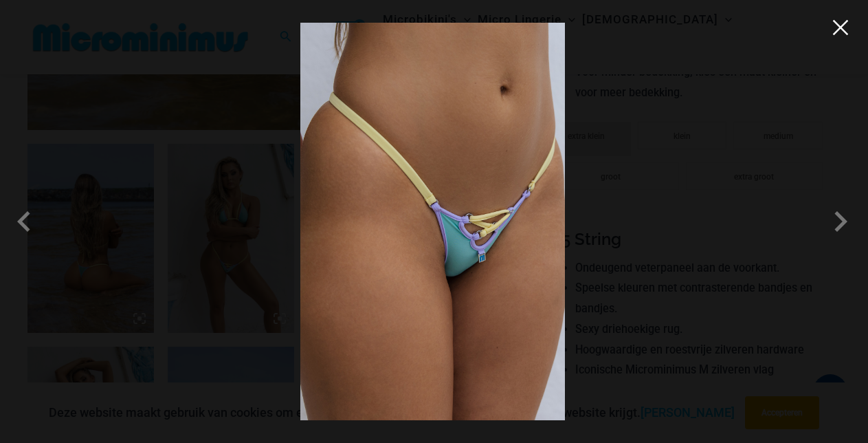
click at [840, 29] on button "Close" at bounding box center [840, 27] width 21 height 21
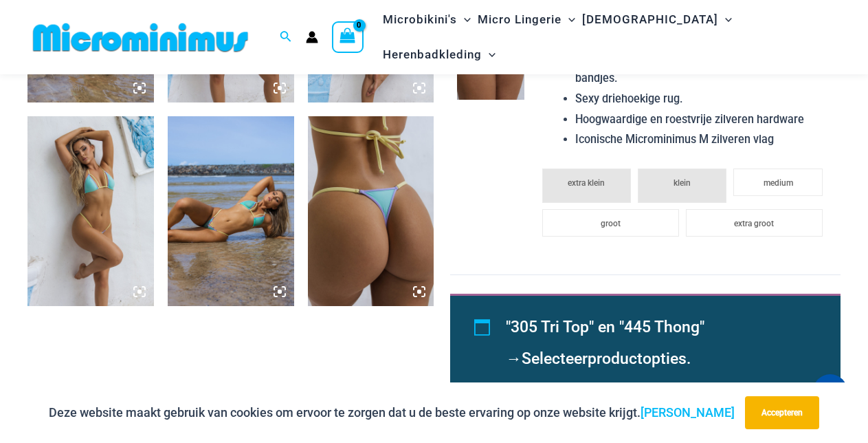
scroll to position [905, 0]
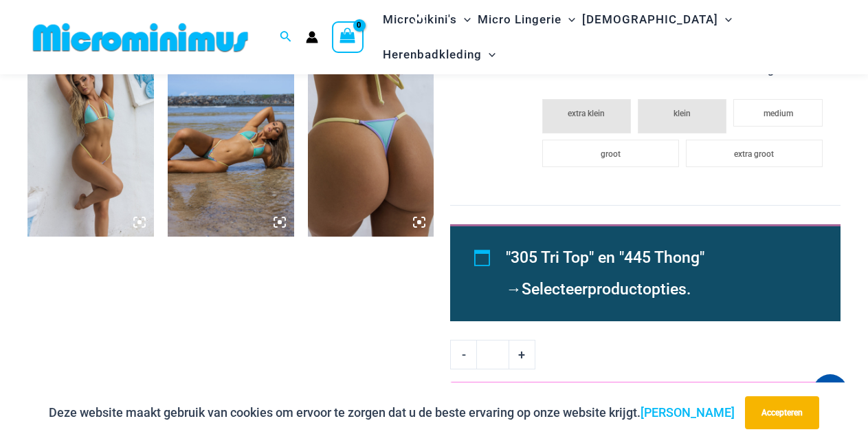
click at [242, 151] on img at bounding box center [231, 142] width 126 height 190
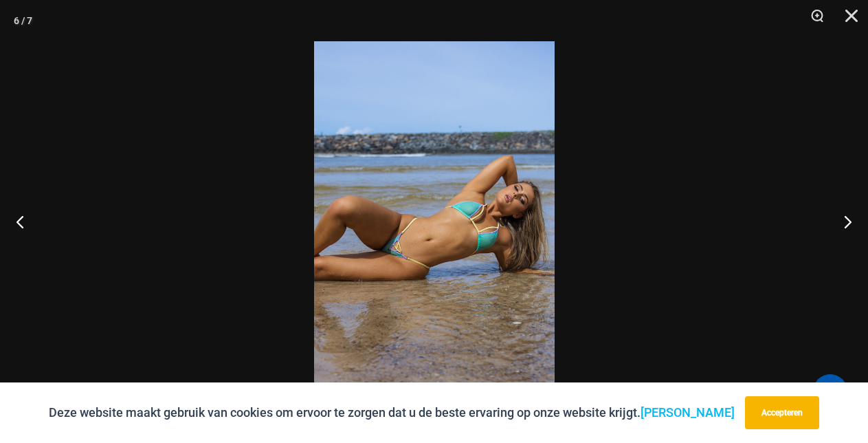
click at [454, 275] on img at bounding box center [434, 221] width 241 height 360
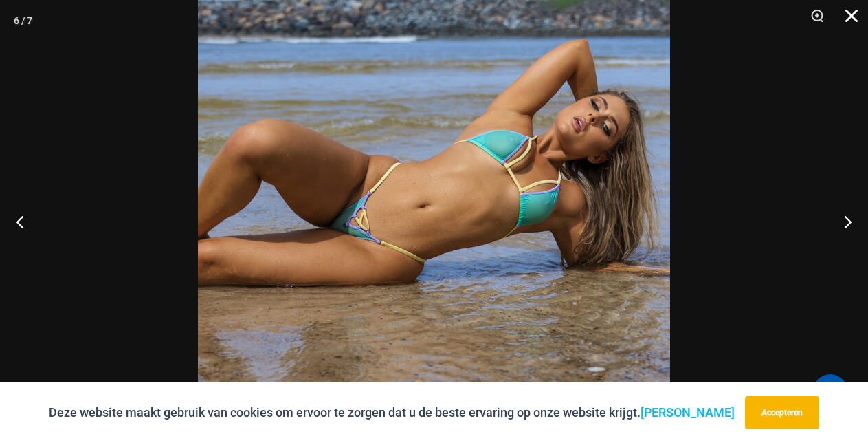
click at [850, 16] on button "Dichtbij" at bounding box center [847, 20] width 34 height 41
